Goal: Information Seeking & Learning: Check status

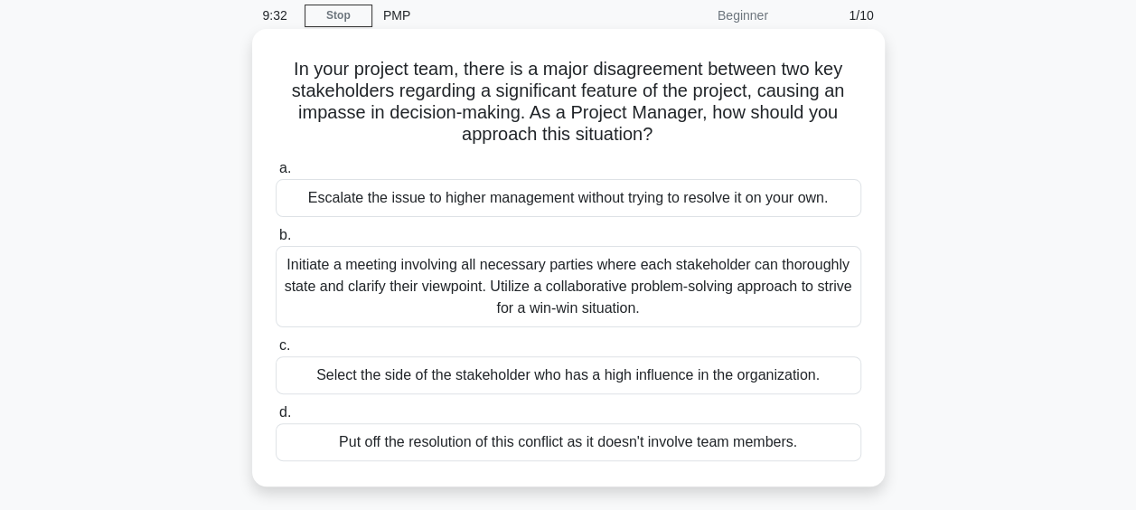
scroll to position [108, 0]
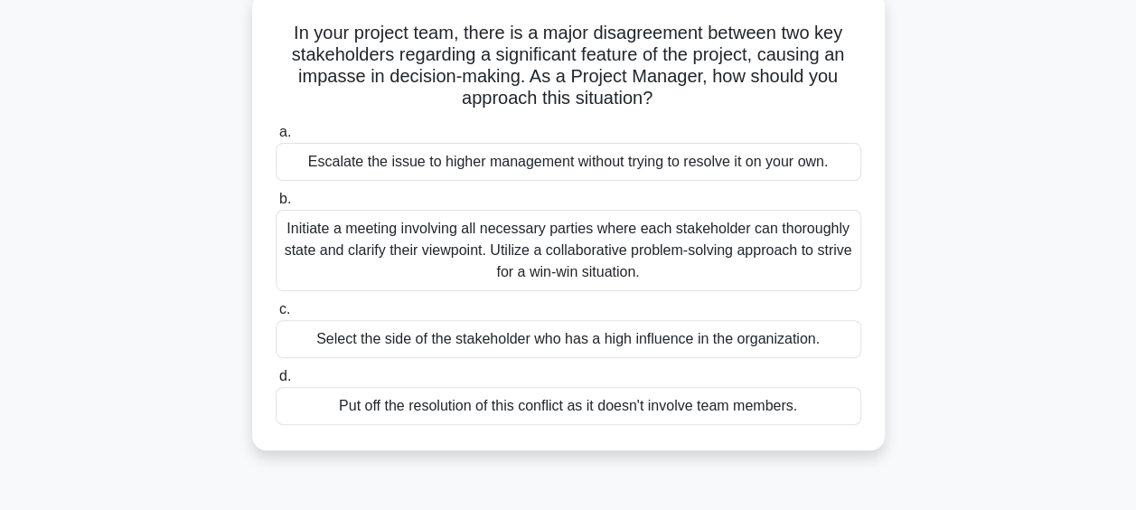
click at [628, 246] on div "Initiate a meeting involving all necessary parties where each stakeholder can t…" at bounding box center [569, 250] width 586 height 81
click at [276, 205] on input "b. Initiate a meeting involving all necessary parties where each stakeholder ca…" at bounding box center [276, 199] width 0 height 12
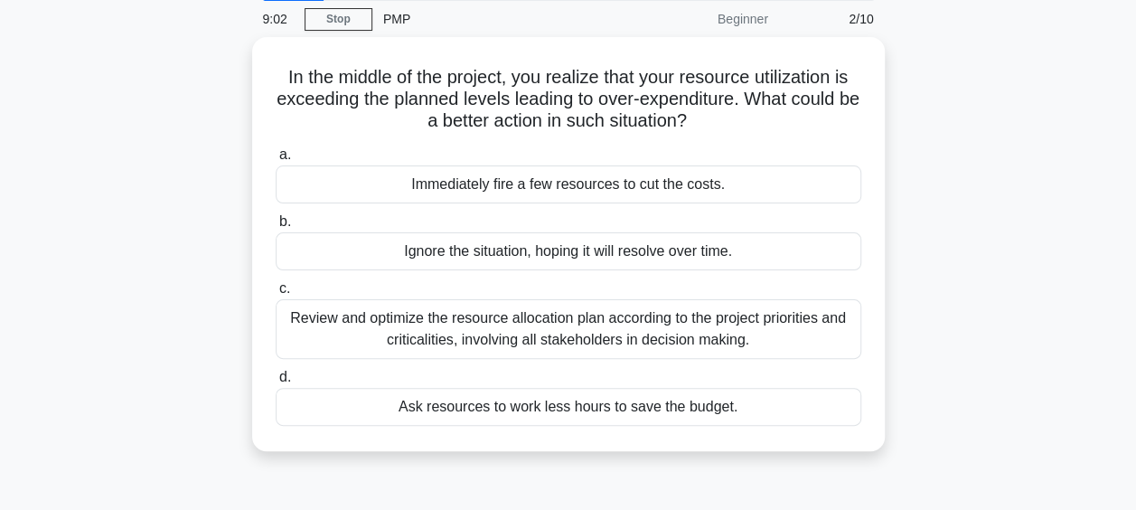
scroll to position [72, 0]
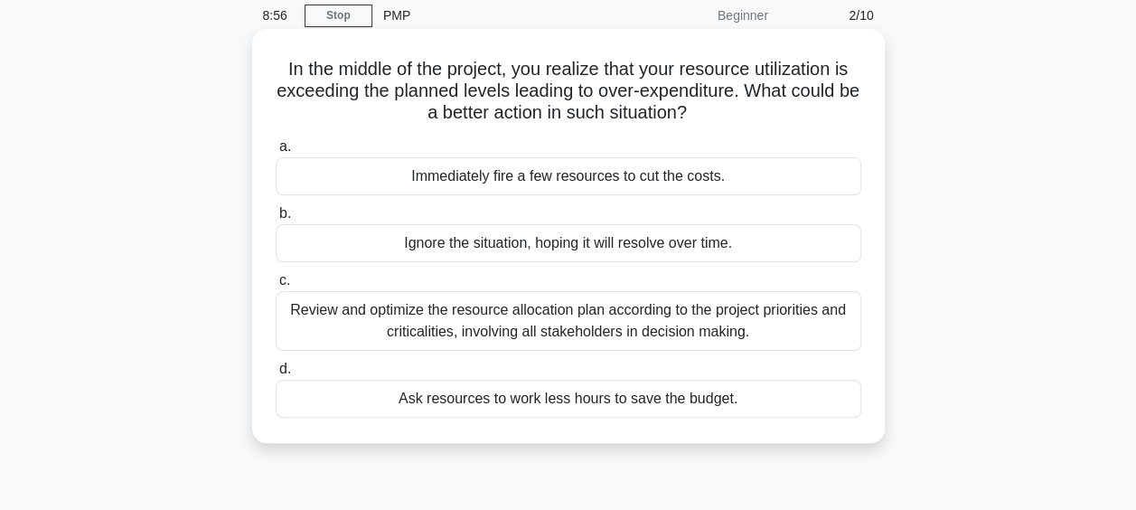
click at [620, 333] on div "Review and optimize the resource allocation plan according to the project prior…" at bounding box center [569, 321] width 586 height 60
click at [276, 287] on input "c. Review and optimize the resource allocation plan according to the project pr…" at bounding box center [276, 281] width 0 height 12
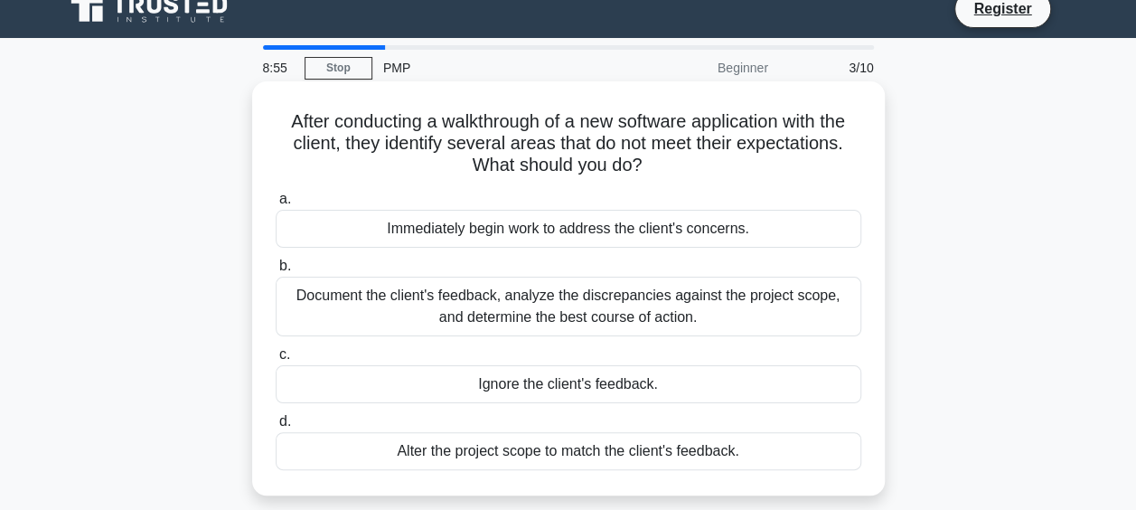
scroll to position [0, 0]
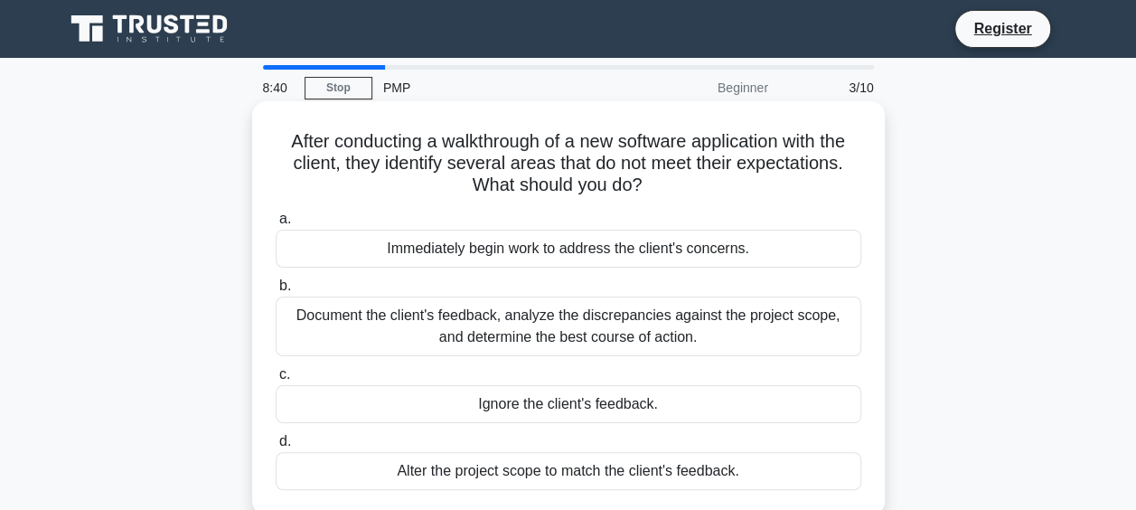
click at [761, 322] on div "Document the client's feedback, analyze the discrepancies against the project s…" at bounding box center [569, 326] width 586 height 60
click at [276, 292] on input "b. Document the client's feedback, analyze the discrepancies against the projec…" at bounding box center [276, 286] width 0 height 12
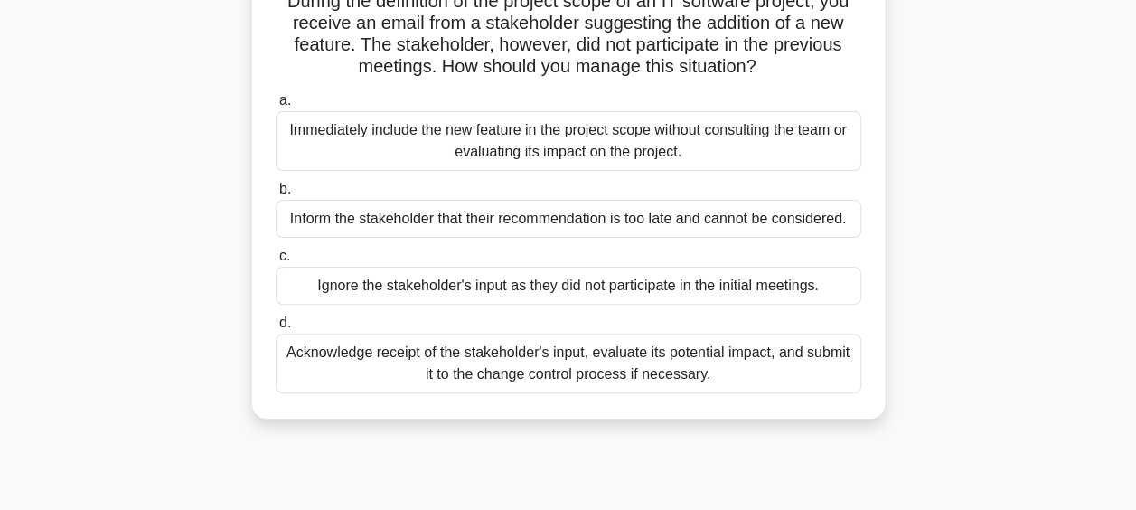
scroll to position [181, 0]
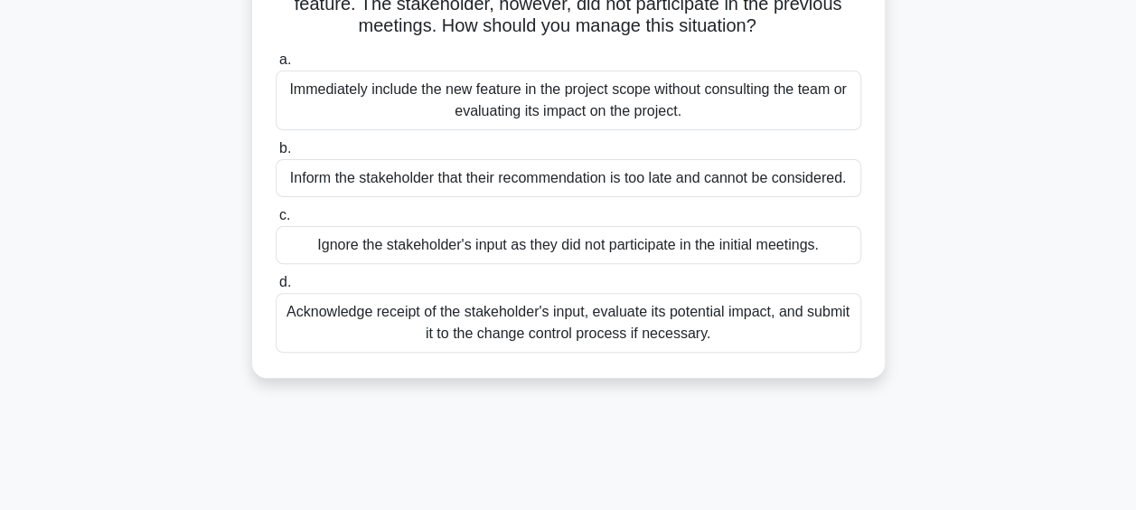
click at [626, 339] on div "Acknowledge receipt of the stakeholder's input, evaluate its potential impact, …" at bounding box center [569, 323] width 586 height 60
click at [276, 288] on input "d. Acknowledge receipt of the stakeholder's input, evaluate its potential impac…" at bounding box center [276, 283] width 0 height 12
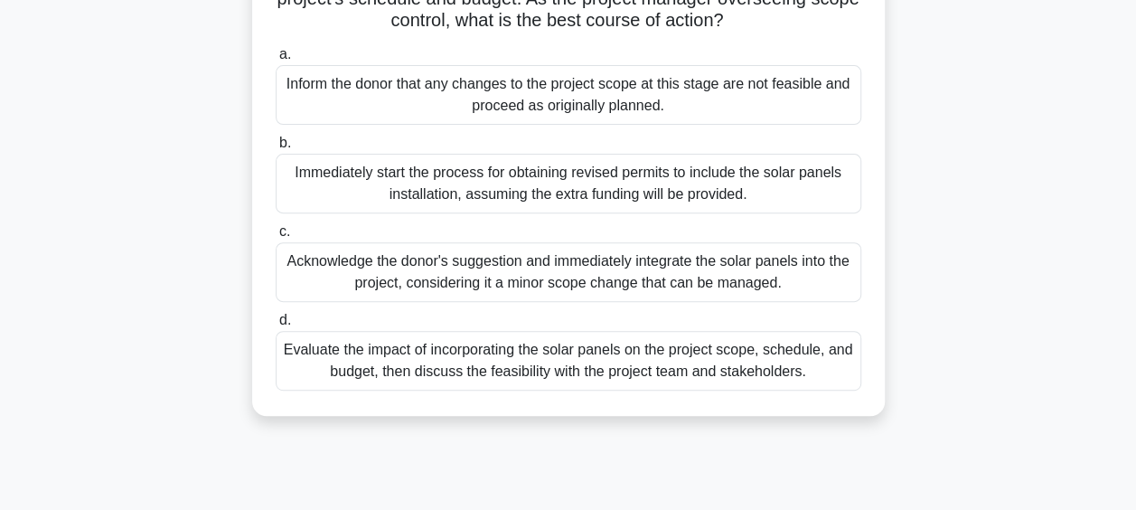
scroll to position [253, 0]
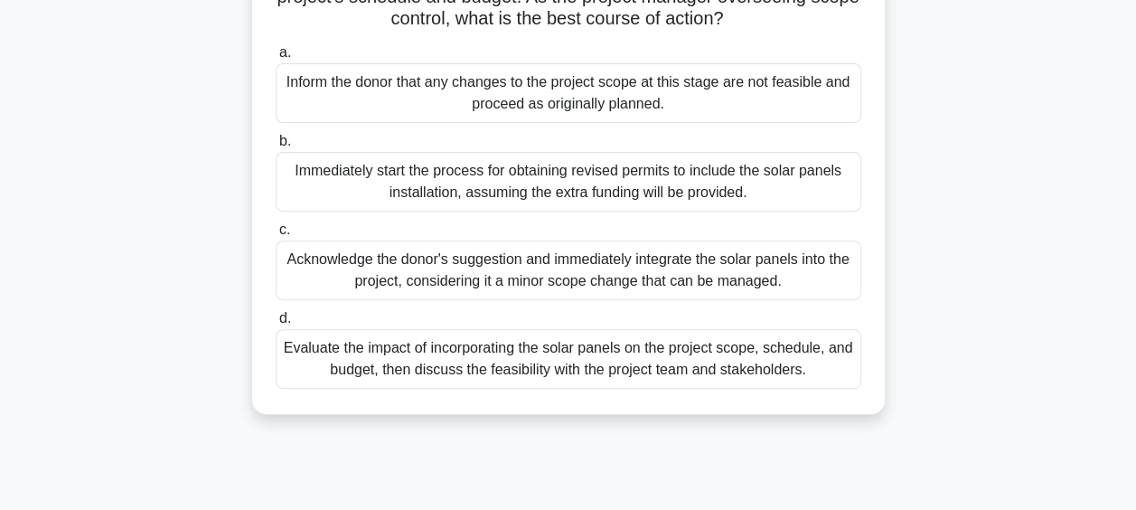
click at [748, 372] on div "Evaluate the impact of incorporating the solar panels on the project scope, sch…" at bounding box center [569, 359] width 586 height 60
click at [276, 324] on input "d. Evaluate the impact of incorporating the solar panels on the project scope, …" at bounding box center [276, 319] width 0 height 12
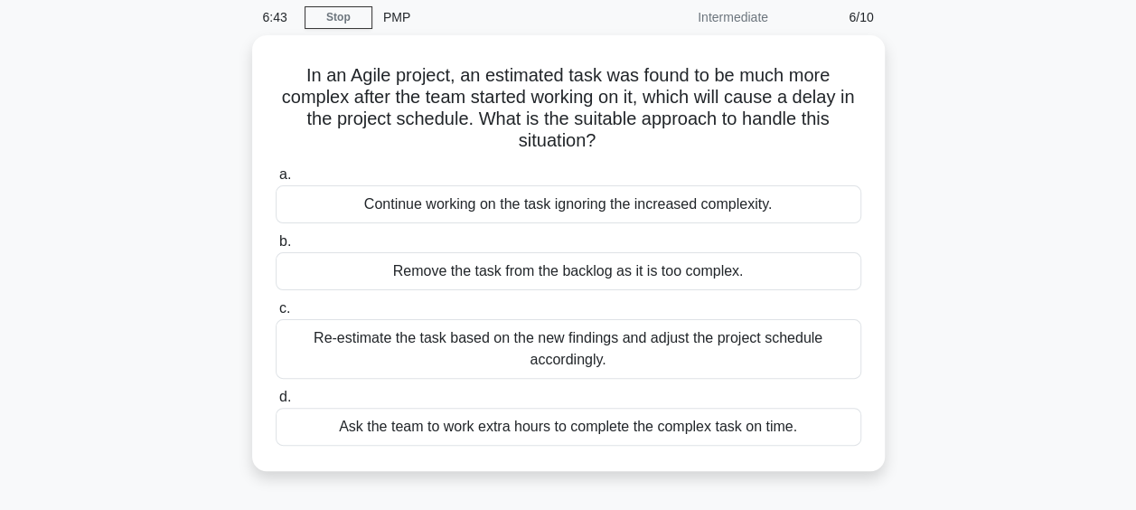
scroll to position [72, 0]
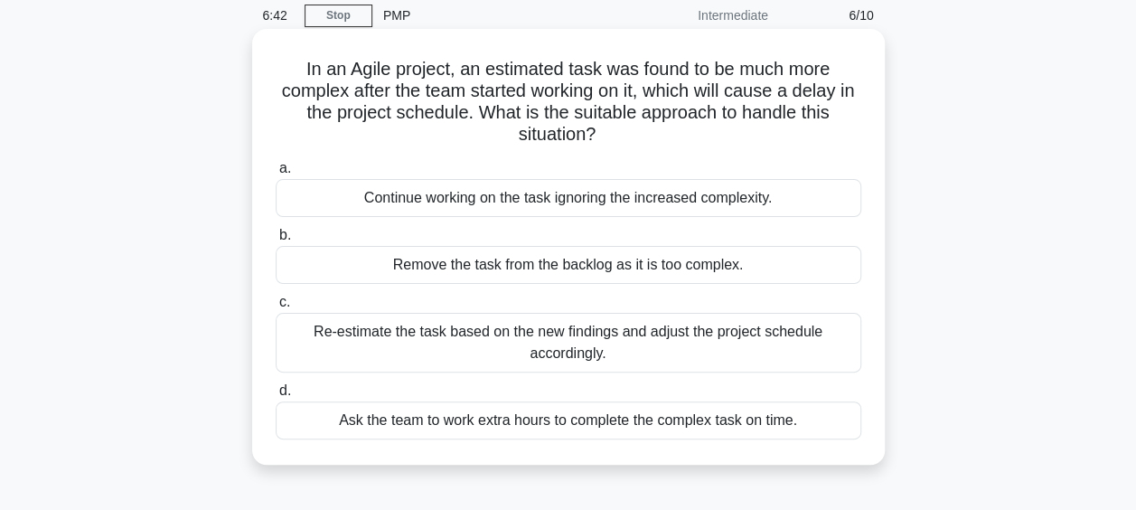
click at [672, 346] on div "Re-estimate the task based on the new findings and adjust the project schedule …" at bounding box center [569, 343] width 586 height 60
click at [276, 308] on input "c. Re-estimate the task based on the new findings and adjust the project schedu…" at bounding box center [276, 302] width 0 height 12
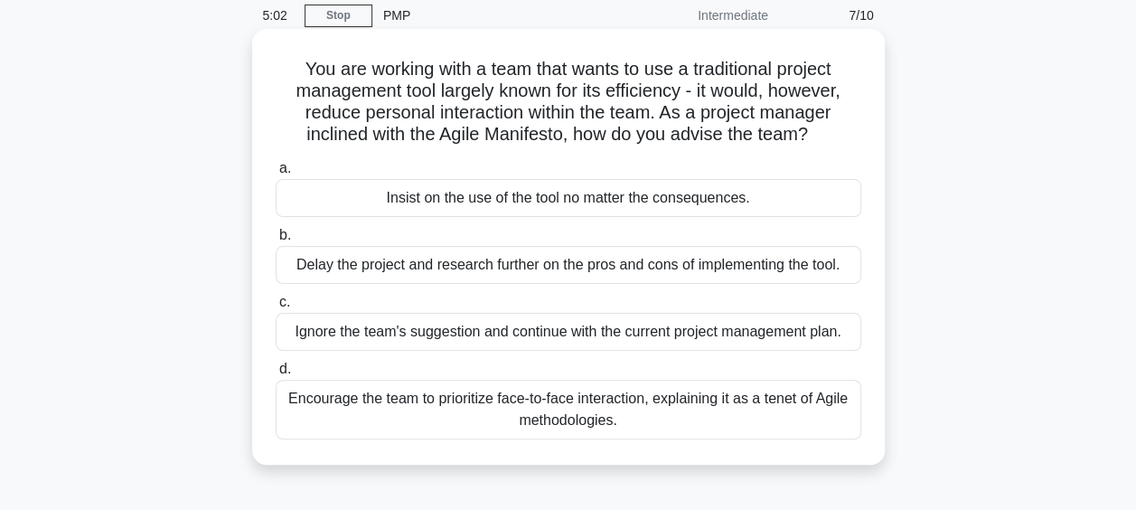
click at [673, 431] on div "Encourage the team to prioritize face-to-face interaction, explaining it as a t…" at bounding box center [569, 410] width 586 height 60
click at [276, 375] on input "d. Encourage the team to prioritize face-to-face interaction, explaining it as …" at bounding box center [276, 369] width 0 height 12
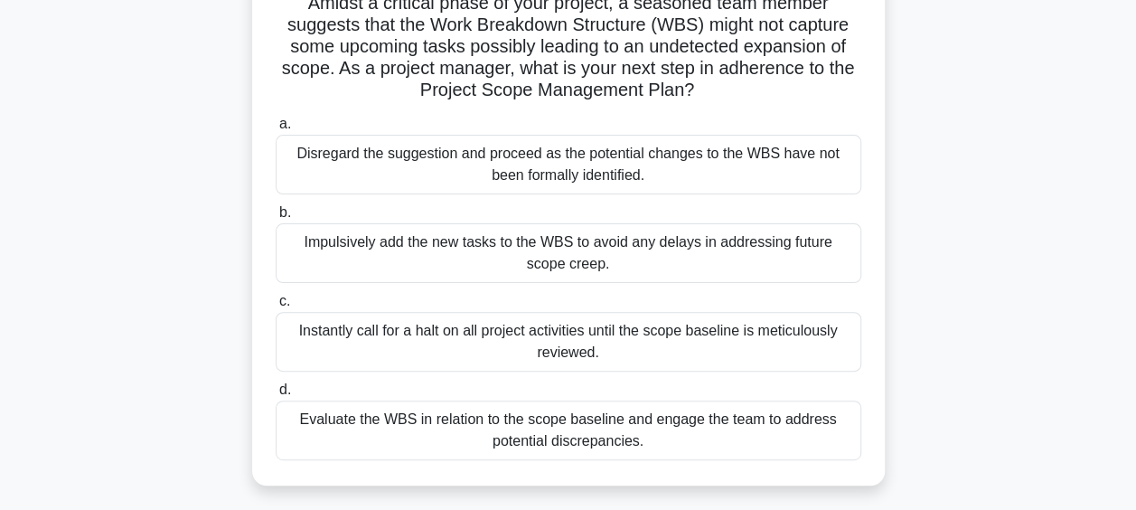
scroll to position [145, 0]
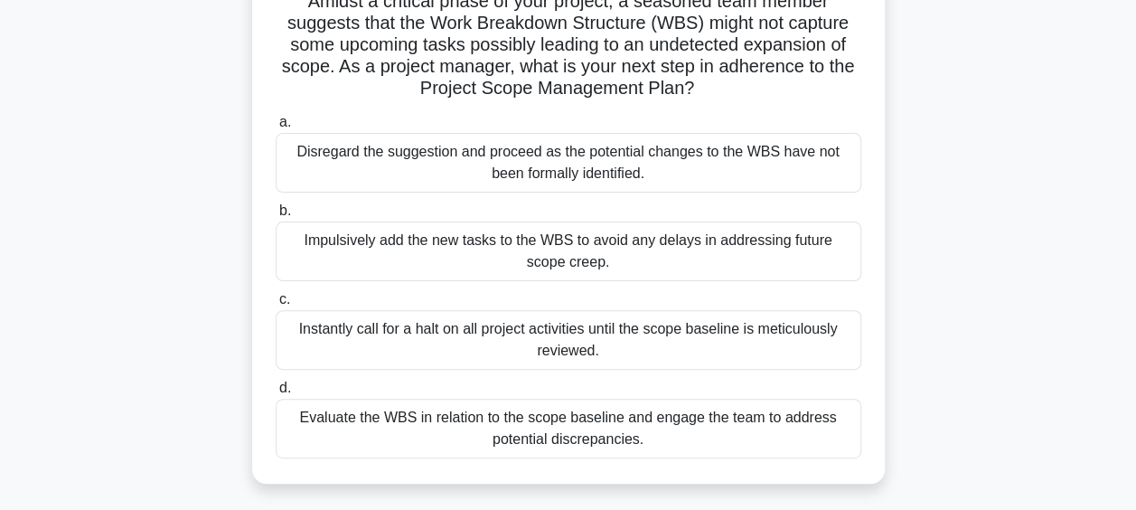
click at [673, 431] on div "Evaluate the WBS in relation to the scope baseline and engage the team to addre…" at bounding box center [569, 429] width 586 height 60
click at [276, 394] on input "d. Evaluate the WBS in relation to the scope baseline and engage the team to ad…" at bounding box center [276, 388] width 0 height 12
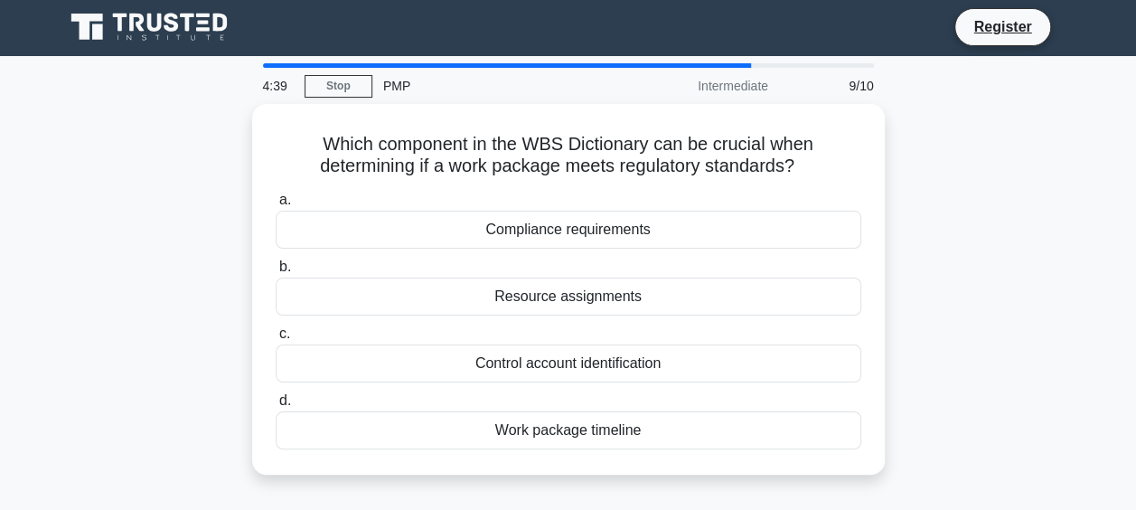
scroll to position [0, 0]
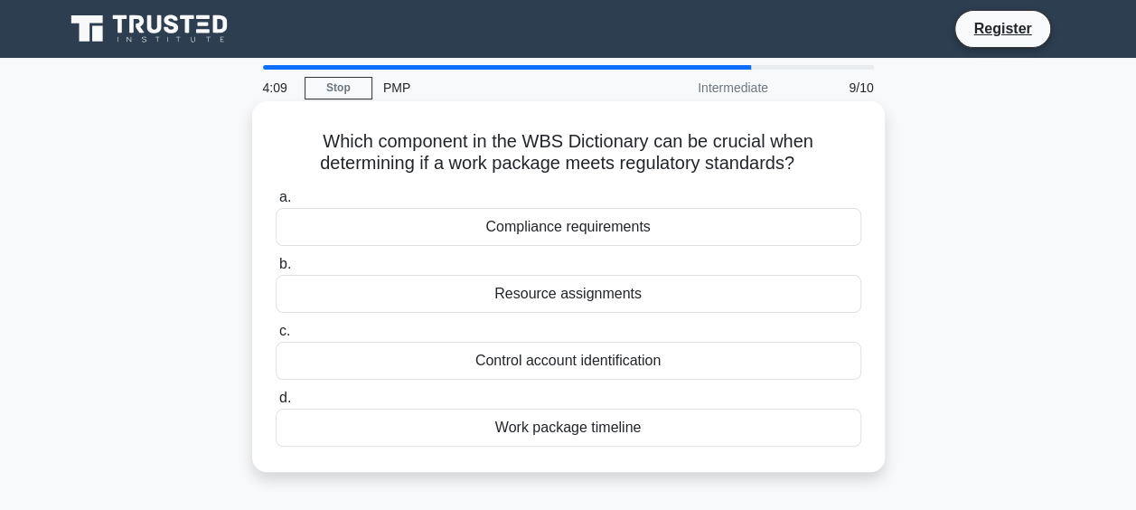
click at [676, 226] on div "Compliance requirements" at bounding box center [569, 227] width 586 height 38
click at [276, 203] on input "a. Compliance requirements" at bounding box center [276, 198] width 0 height 12
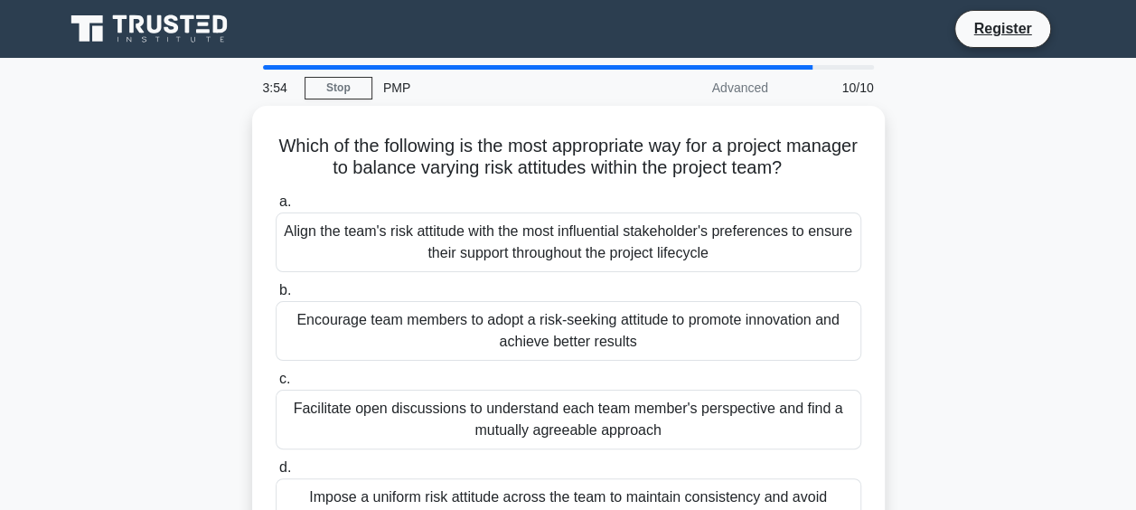
scroll to position [36, 0]
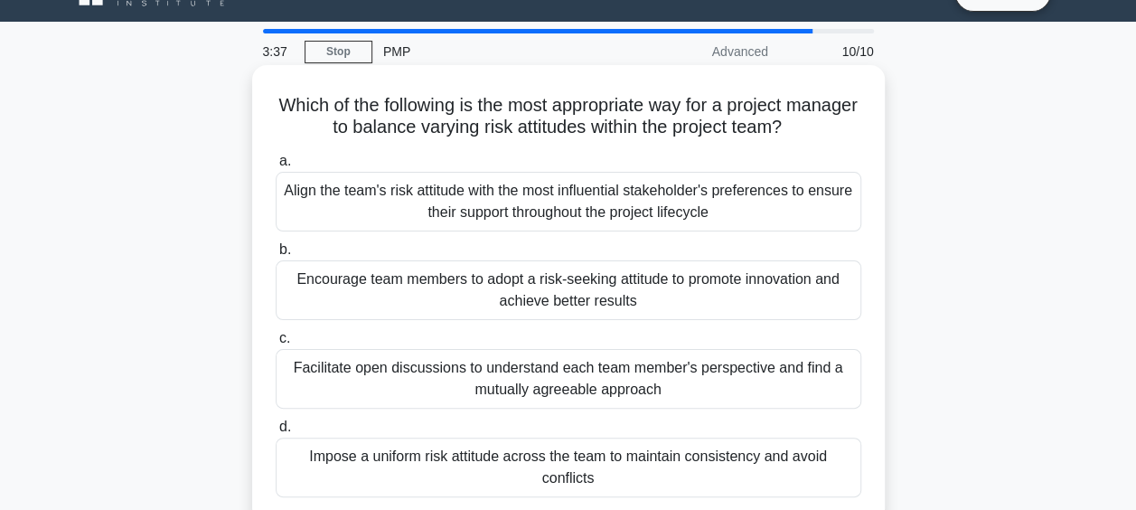
click at [730, 389] on div "Facilitate open discussions to understand each team member's perspective and fi…" at bounding box center [569, 379] width 586 height 60
click at [276, 344] on input "c. Facilitate open discussions to understand each team member's perspective and…" at bounding box center [276, 339] width 0 height 12
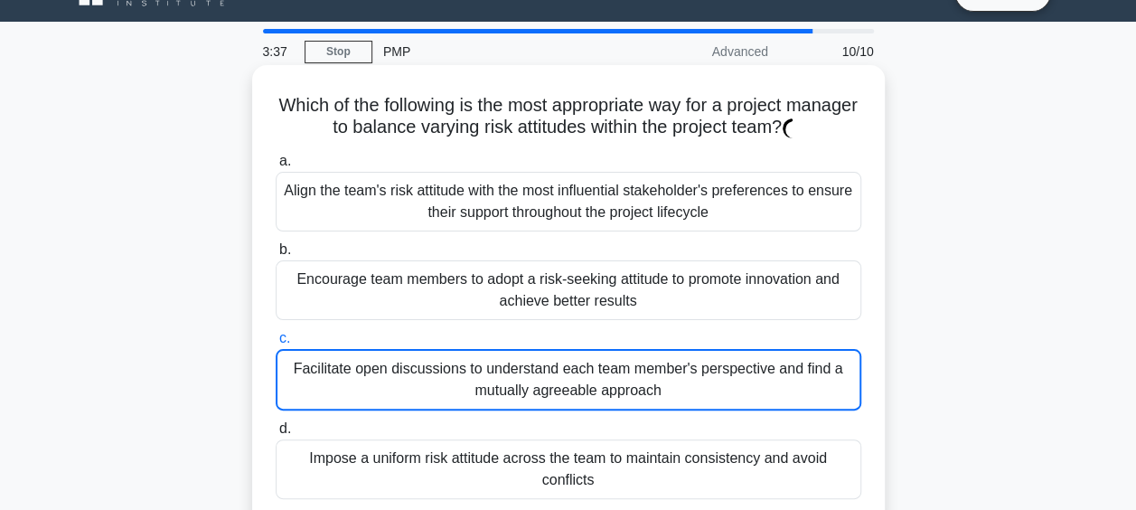
click at [730, 389] on div "Facilitate open discussions to understand each team member's perspective and fi…" at bounding box center [569, 379] width 586 height 61
click at [276, 344] on input "c. Facilitate open discussions to understand each team member's perspective and…" at bounding box center [276, 339] width 0 height 12
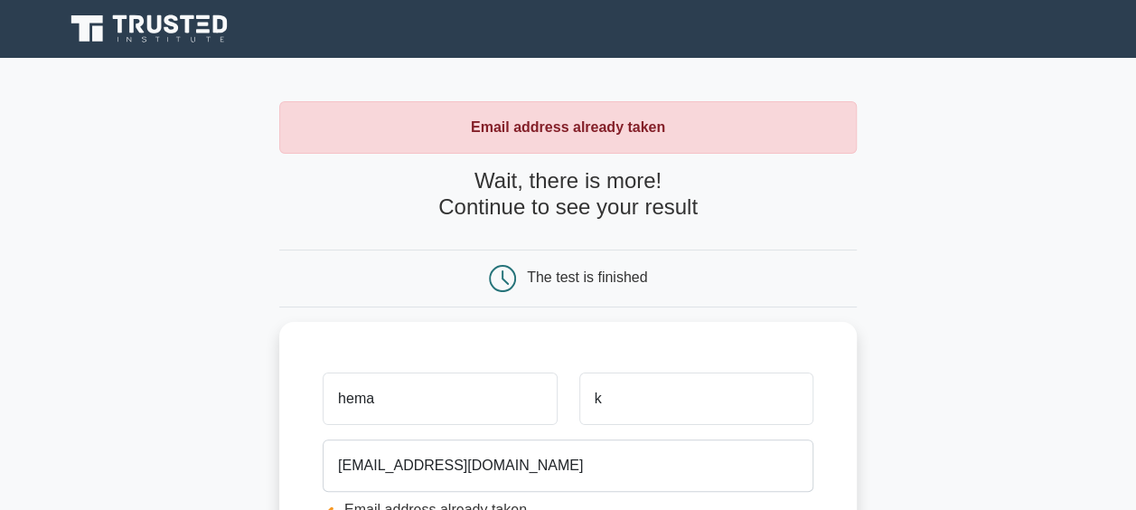
scroll to position [446, 0]
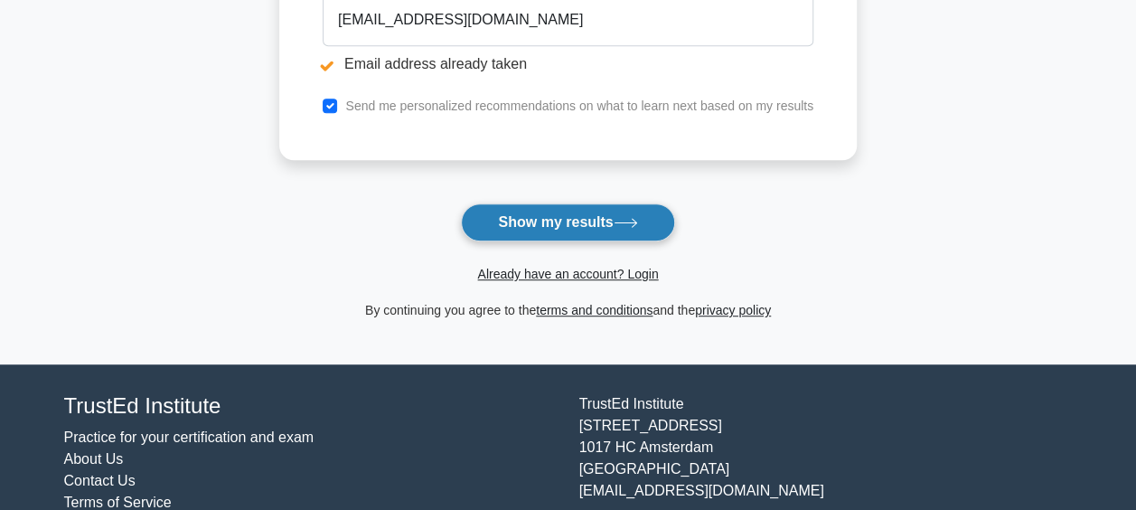
click at [607, 221] on button "Show my results" at bounding box center [567, 222] width 213 height 38
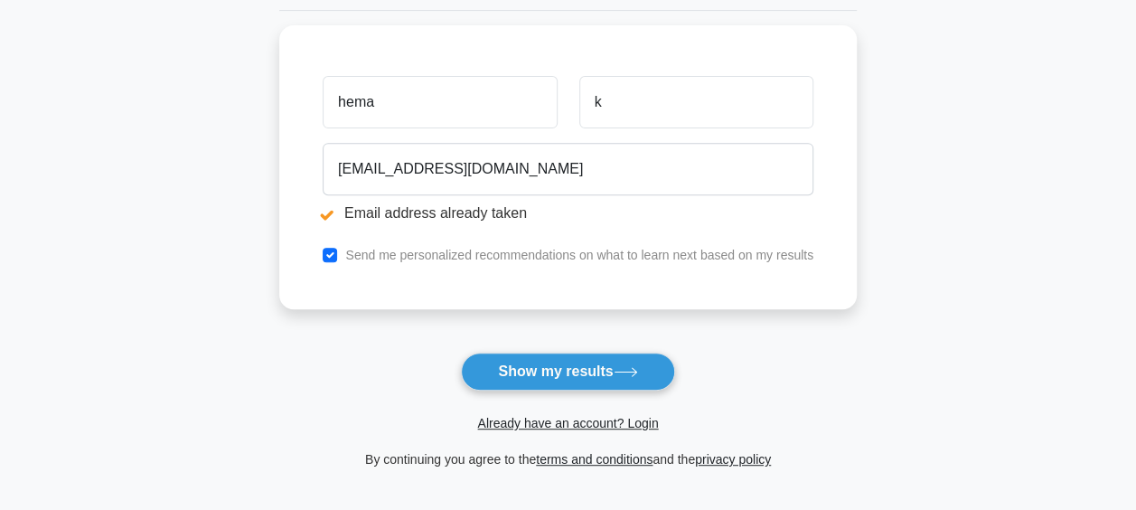
scroll to position [310, 0]
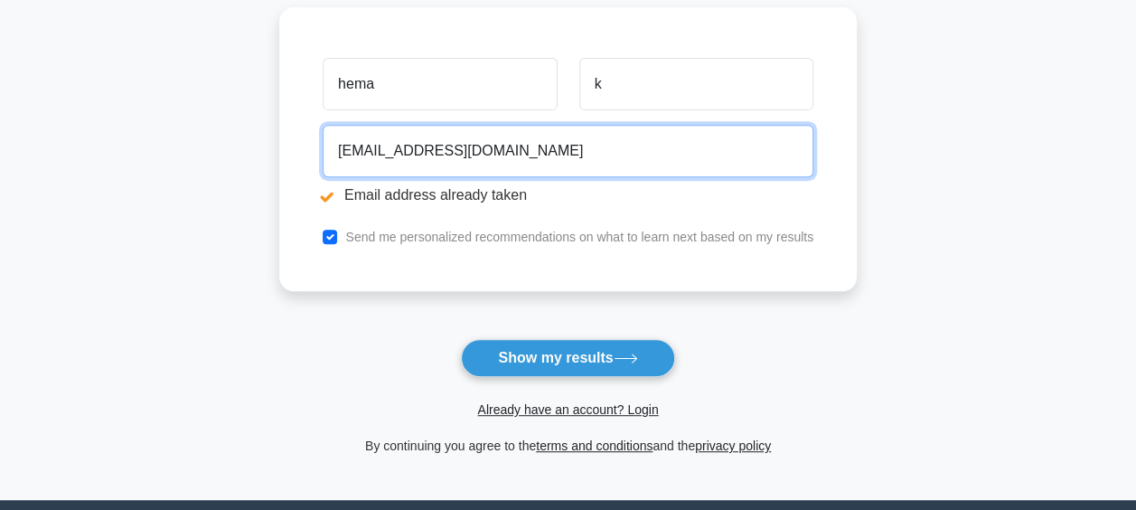
click at [393, 146] on input "malini_10@yahoo.com" at bounding box center [568, 151] width 491 height 52
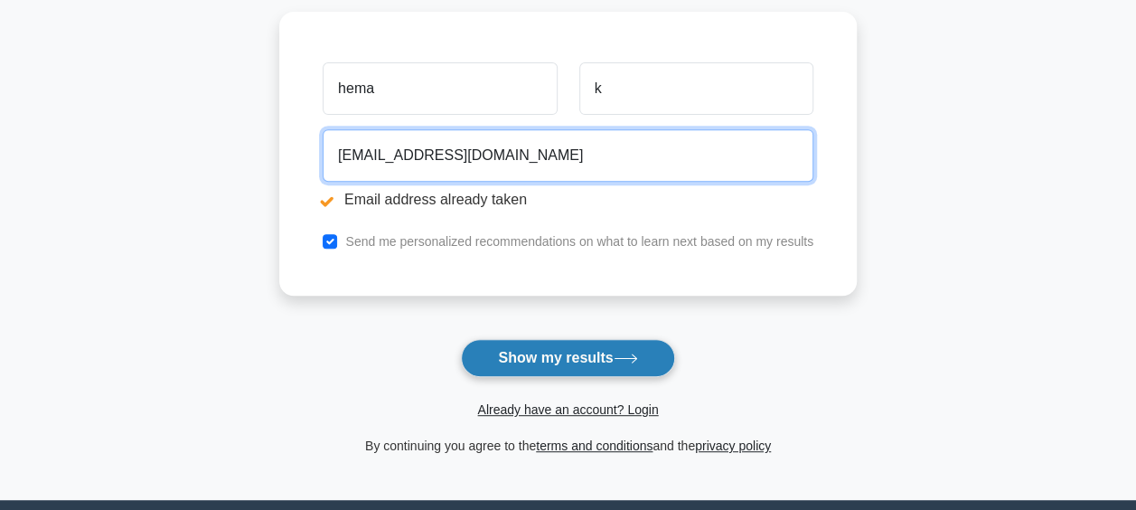
type input "[EMAIL_ADDRESS][DOMAIN_NAME]"
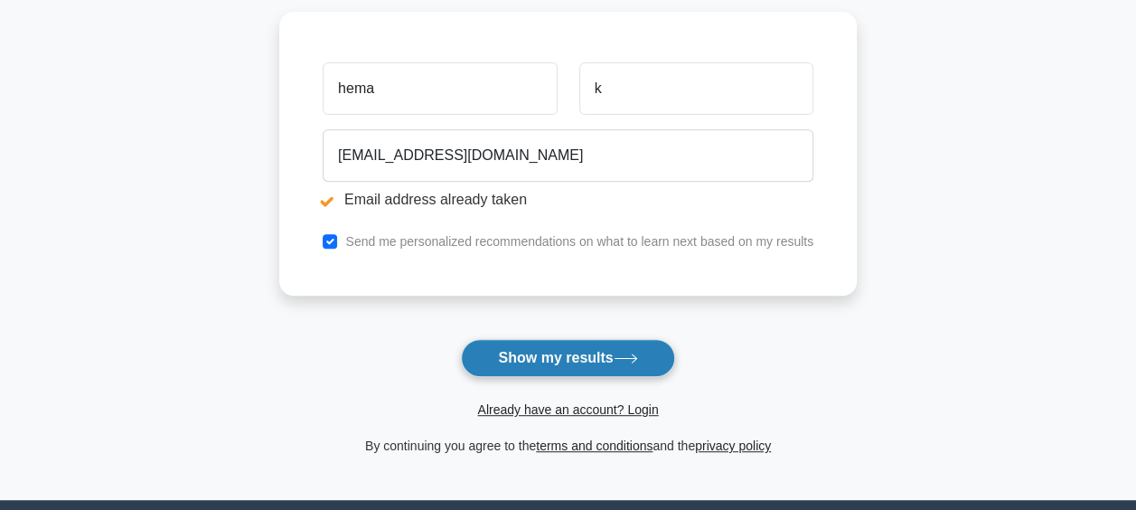
click at [577, 352] on button "Show my results" at bounding box center [567, 358] width 213 height 38
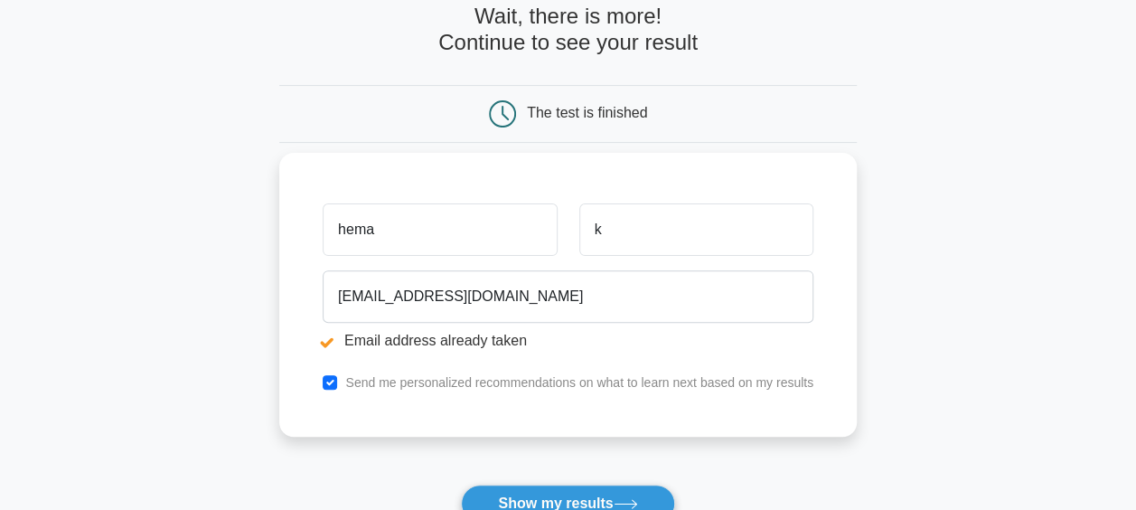
scroll to position [129, 0]
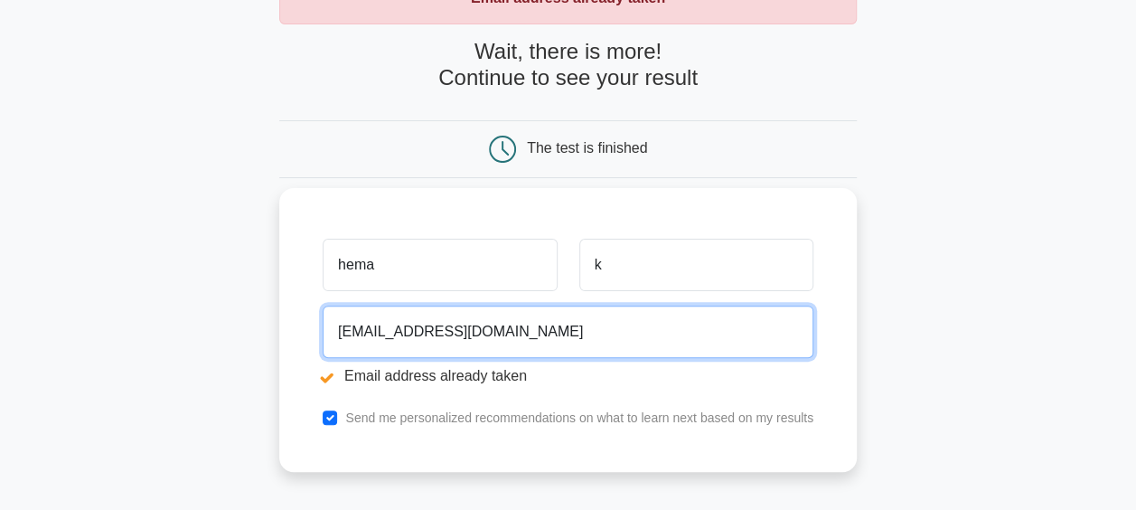
click at [385, 333] on input "malini_20@yahoo.com" at bounding box center [568, 331] width 491 height 52
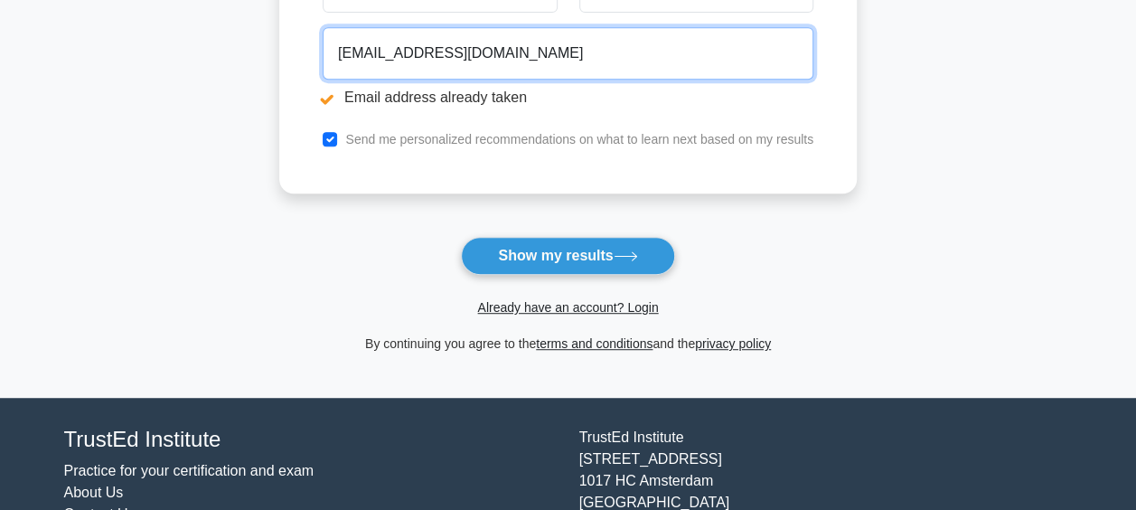
scroll to position [439, 0]
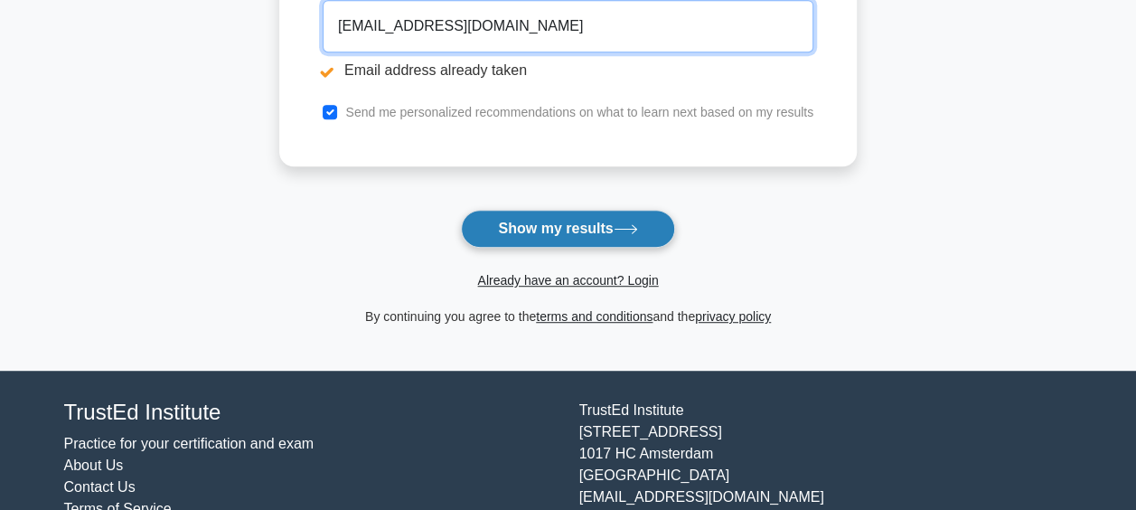
type input "malini_1990@yahoo.com"
click at [611, 217] on button "Show my results" at bounding box center [567, 229] width 213 height 38
